Goal: Information Seeking & Learning: Learn about a topic

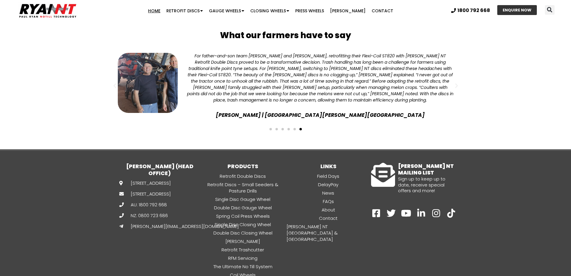
scroll to position [1543, 0]
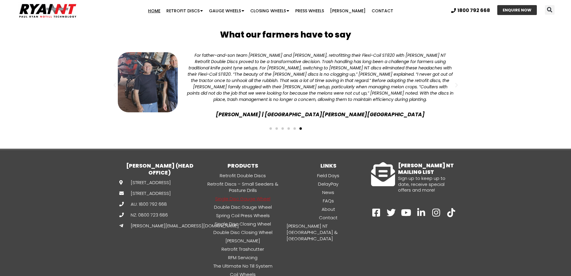
click at [264, 195] on link "Single Disc Gauge Wheel" at bounding box center [242, 198] width 85 height 7
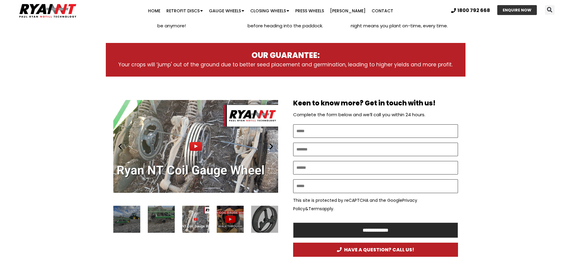
scroll to position [240, 0]
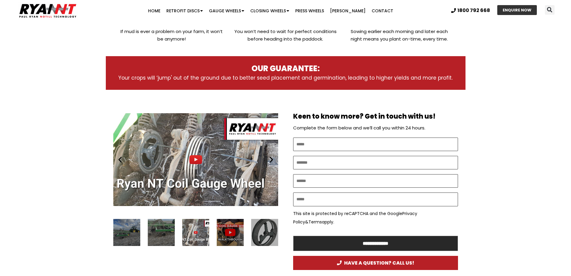
click at [195, 157] on div "Play" at bounding box center [195, 159] width 165 height 103
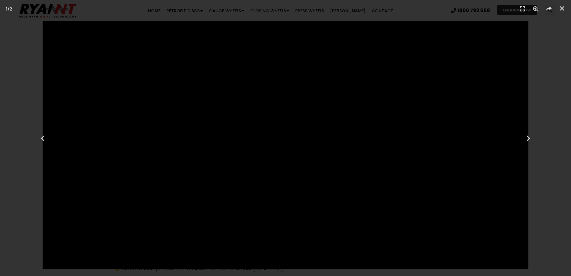
scroll to position [480, 0]
click at [563, 8] on icon "Close (Esc)" at bounding box center [562, 8] width 6 height 6
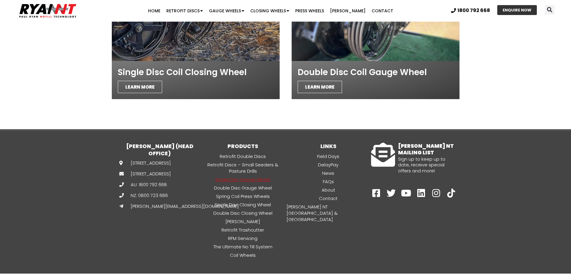
scroll to position [1709, 0]
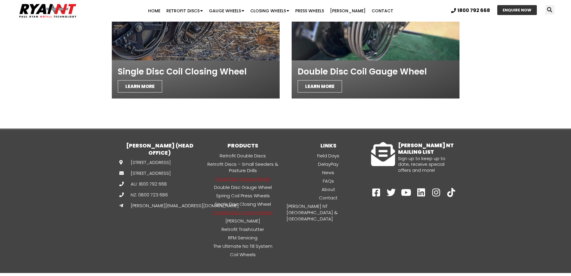
click at [260, 209] on link "Double Disc Closing Wheel" at bounding box center [242, 212] width 85 height 7
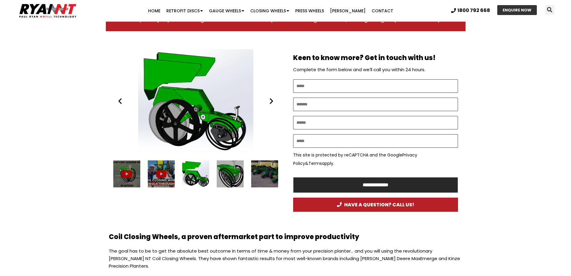
click at [269, 166] on div "5 / 13" at bounding box center [264, 173] width 27 height 27
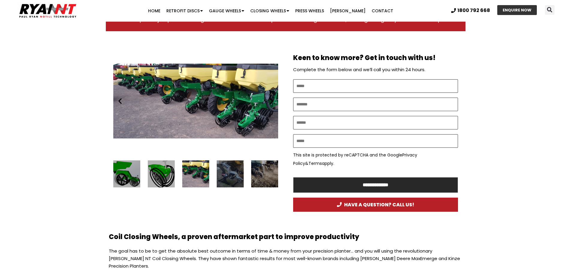
click at [234, 165] on div "6 / 13" at bounding box center [230, 173] width 27 height 27
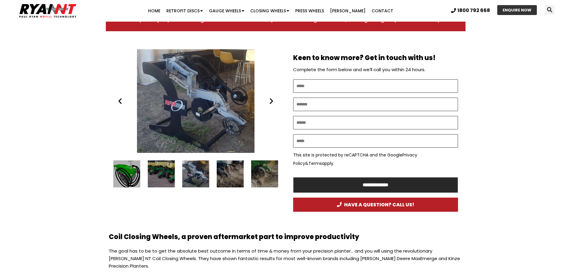
click at [233, 170] on div "7 / 13" at bounding box center [230, 173] width 27 height 27
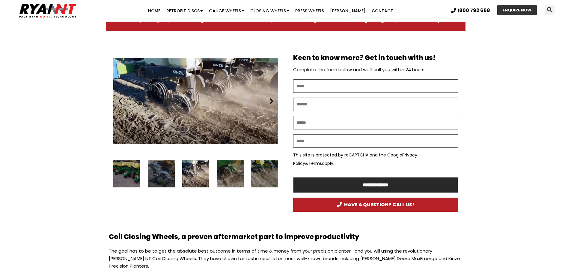
click at [233, 170] on div "8 / 13" at bounding box center [230, 173] width 27 height 27
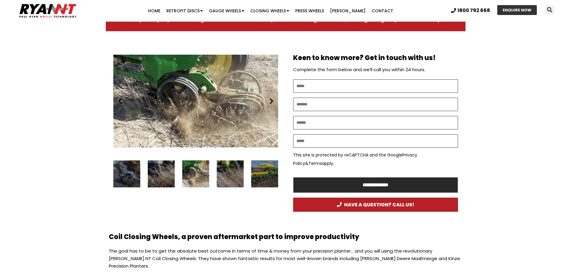
click at [233, 170] on div "9 / 13" at bounding box center [230, 173] width 27 height 27
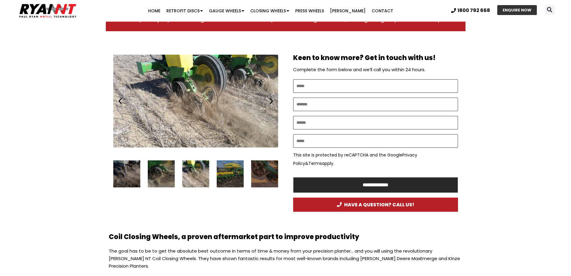
click at [233, 170] on div "10 / 13" at bounding box center [230, 173] width 27 height 27
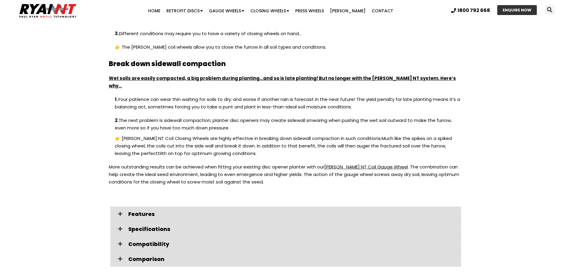
scroll to position [754, 0]
